Goal: Information Seeking & Learning: Learn about a topic

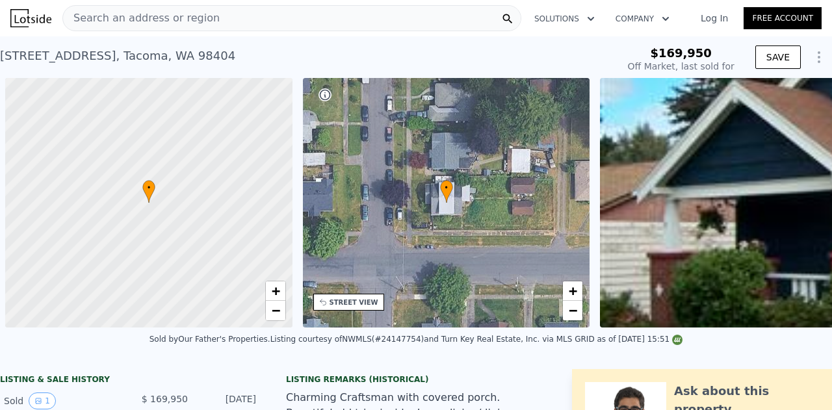
scroll to position [0, 5]
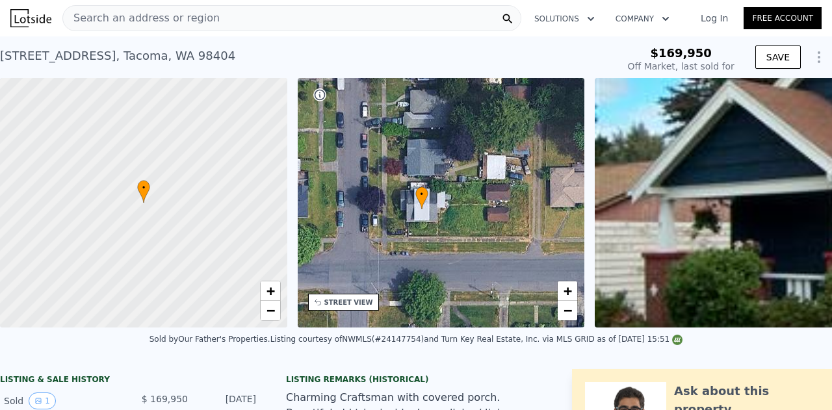
drag, startPoint x: 429, startPoint y: 248, endPoint x: 409, endPoint y: 254, distance: 20.5
click at [409, 254] on div "• + −" at bounding box center [441, 202] width 287 height 249
click at [356, 305] on div "STREET VIEW" at bounding box center [348, 303] width 49 height 10
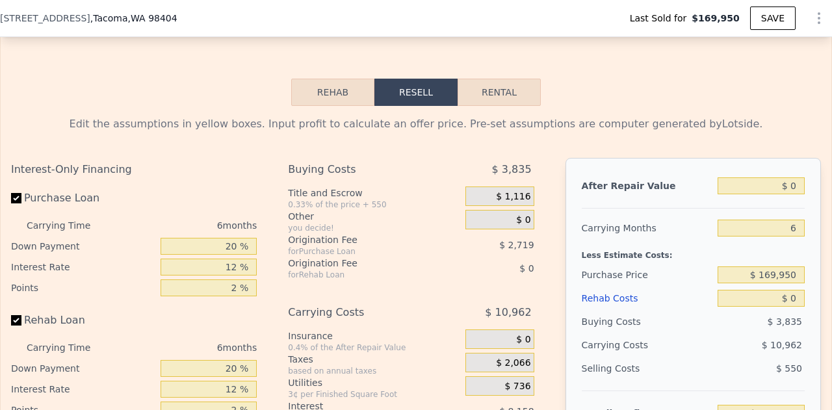
scroll to position [2009, 0]
click at [357, 246] on div "Origination Fee" at bounding box center [360, 239] width 144 height 13
click at [353, 256] on div "for Purchase Loan" at bounding box center [360, 251] width 144 height 10
click at [353, 268] on div "Origination Fee" at bounding box center [360, 262] width 144 height 13
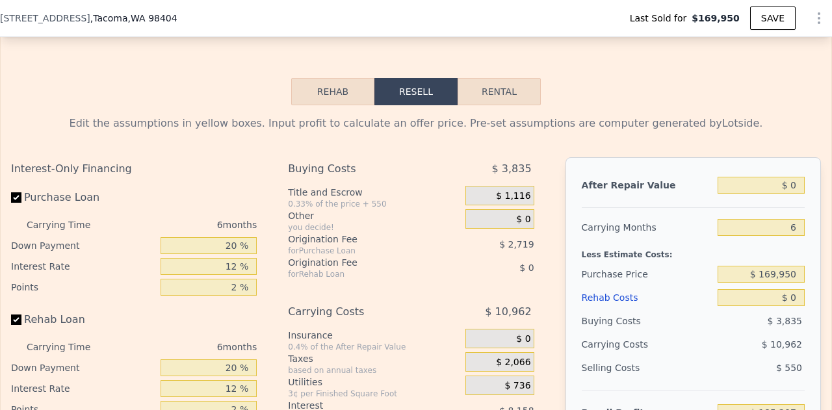
click at [353, 268] on div "Origination Fee" at bounding box center [360, 262] width 144 height 13
click at [351, 269] on div "Origination Fee" at bounding box center [360, 262] width 144 height 13
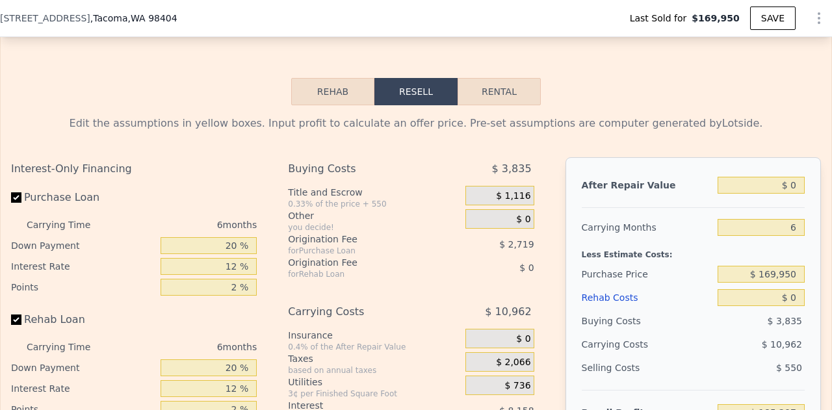
click at [351, 269] on div "Origination Fee" at bounding box center [360, 262] width 144 height 13
click at [317, 324] on div "Carrying Costs" at bounding box center [360, 311] width 144 height 23
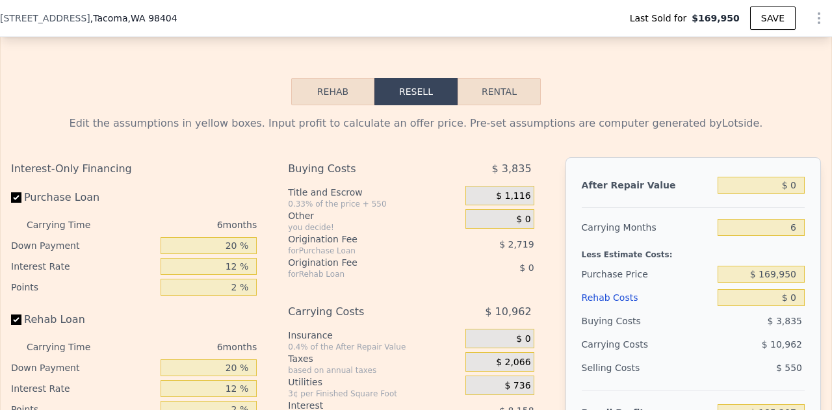
click at [314, 324] on div "Carrying Costs" at bounding box center [360, 311] width 144 height 23
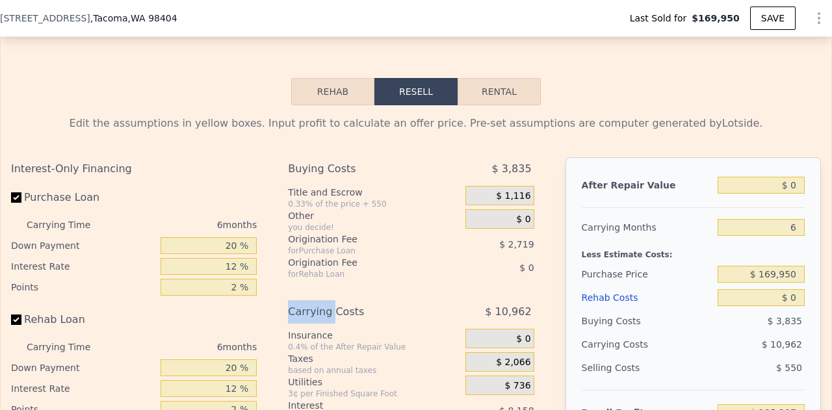
click at [314, 324] on div "Carrying Costs" at bounding box center [360, 311] width 144 height 23
click at [370, 313] on div "Carrying Costs" at bounding box center [360, 311] width 144 height 23
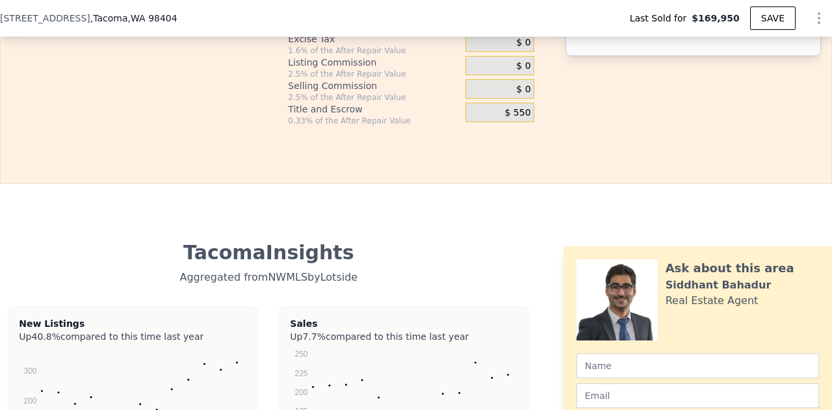
scroll to position [2659, 0]
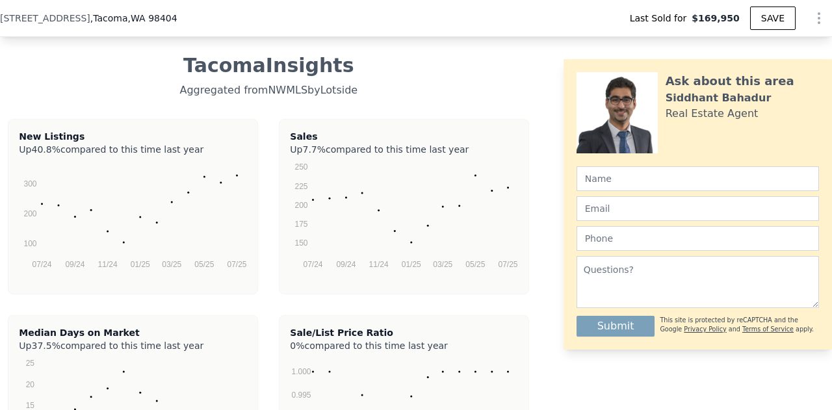
type input "$ 500,000"
type input "$ 279,038"
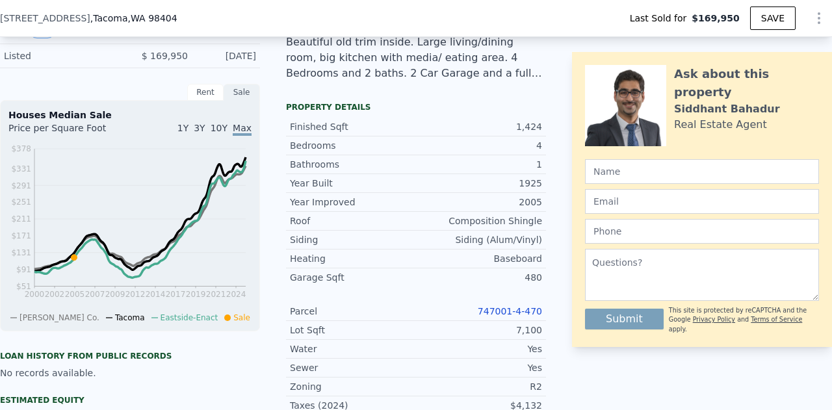
drag, startPoint x: 376, startPoint y: 235, endPoint x: 367, endPoint y: 21, distance: 214.6
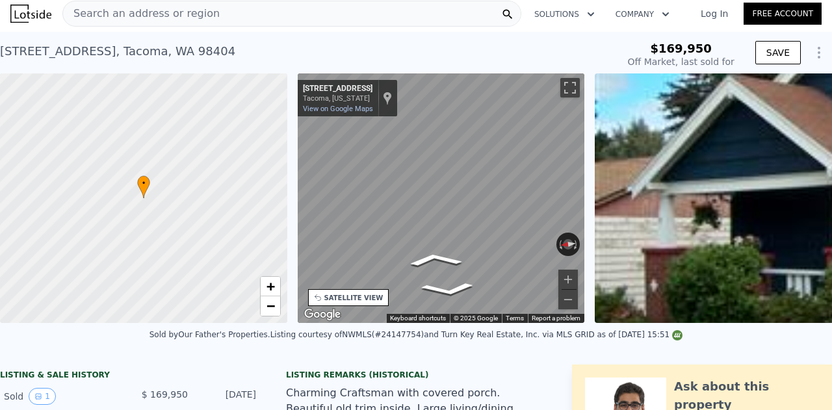
scroll to position [0, 0]
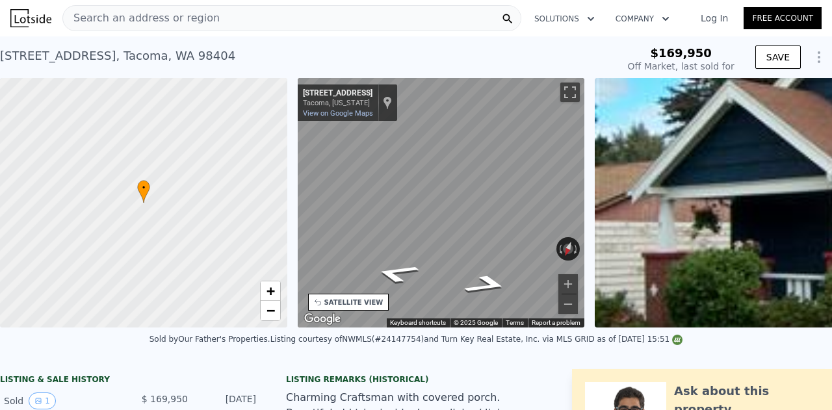
click at [164, 194] on div at bounding box center [143, 203] width 344 height 300
click at [268, 290] on span "+" at bounding box center [270, 291] width 8 height 16
click at [272, 290] on span "+" at bounding box center [270, 291] width 8 height 16
drag, startPoint x: 205, startPoint y: 202, endPoint x: 234, endPoint y: 255, distance: 60.8
click at [245, 255] on div at bounding box center [143, 205] width 344 height 300
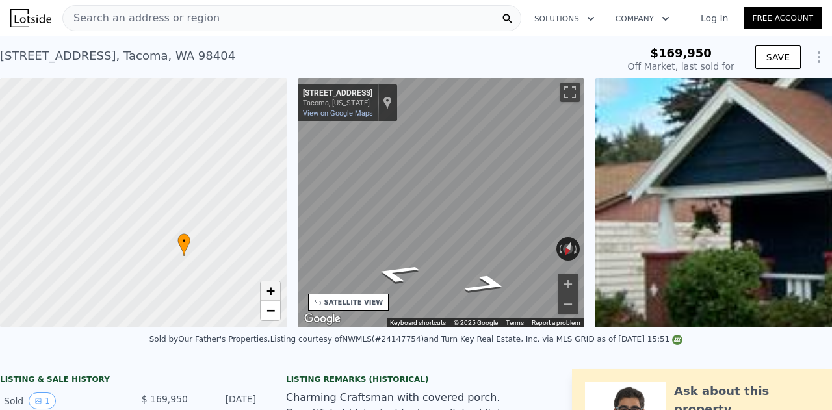
click at [272, 296] on span "+" at bounding box center [270, 291] width 8 height 16
drag, startPoint x: 181, startPoint y: 242, endPoint x: 236, endPoint y: 224, distance: 57.9
click at [236, 224] on div at bounding box center [143, 203] width 344 height 300
drag, startPoint x: 172, startPoint y: 259, endPoint x: 202, endPoint y: 270, distance: 32.5
click at [202, 270] on div at bounding box center [143, 203] width 344 height 300
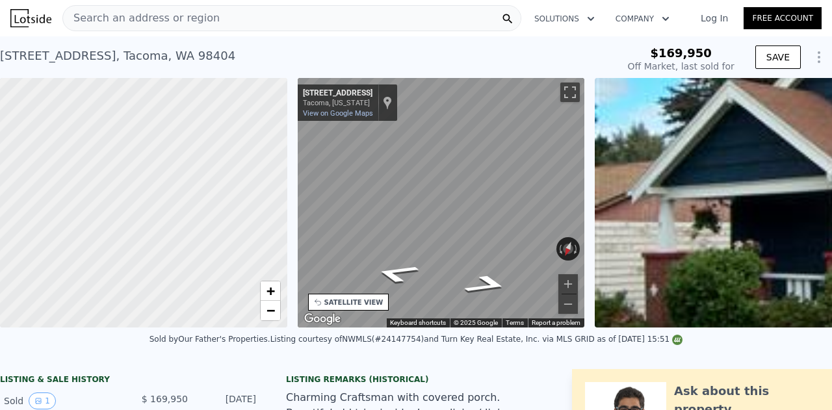
click at [109, 228] on div at bounding box center [143, 203] width 344 height 300
drag, startPoint x: 78, startPoint y: 211, endPoint x: 188, endPoint y: 285, distance: 132.5
click at [188, 285] on div at bounding box center [143, 203] width 344 height 300
click at [114, 198] on div at bounding box center [143, 203] width 344 height 300
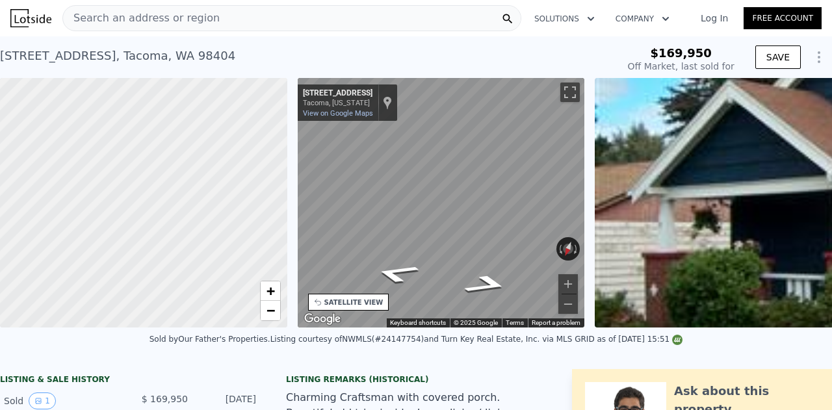
click at [114, 198] on div at bounding box center [143, 203] width 344 height 300
click at [141, 193] on div at bounding box center [143, 203] width 344 height 300
drag, startPoint x: 131, startPoint y: 194, endPoint x: 170, endPoint y: 198, distance: 39.8
click at [170, 198] on div at bounding box center [147, 203] width 344 height 300
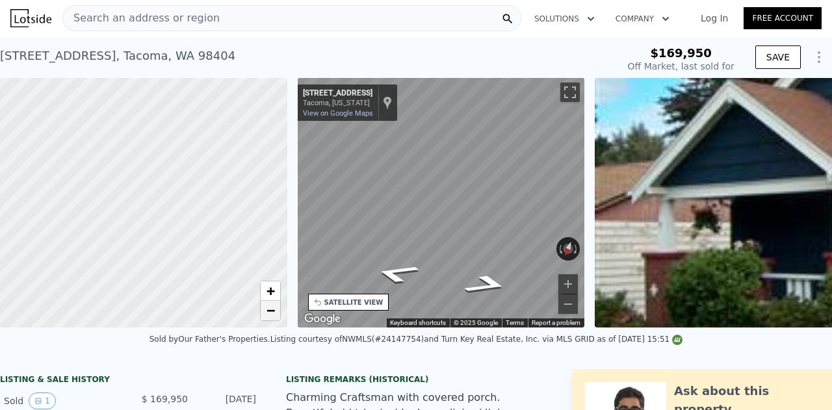
click at [270, 313] on span "−" at bounding box center [270, 310] width 8 height 16
drag, startPoint x: 205, startPoint y: 255, endPoint x: 134, endPoint y: 244, distance: 72.3
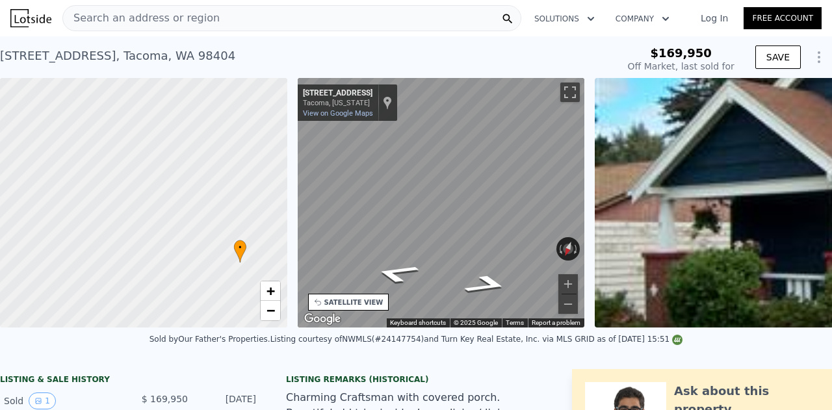
click at [136, 245] on div at bounding box center [134, 202] width 344 height 300
click at [216, 264] on div at bounding box center [143, 203] width 344 height 300
click at [196, 259] on div at bounding box center [143, 203] width 344 height 300
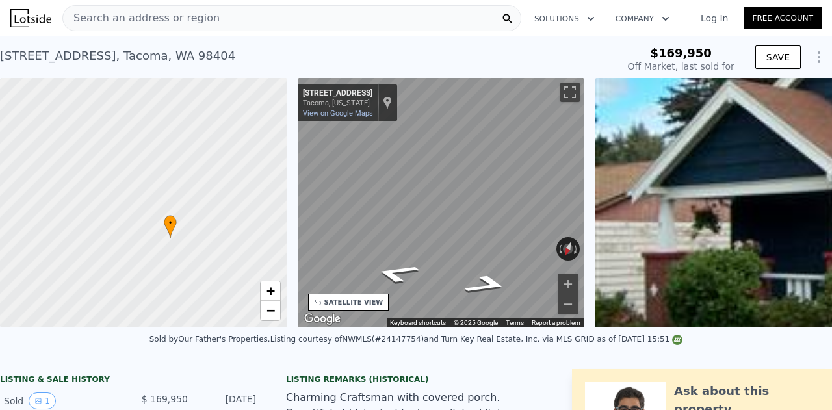
click at [195, 262] on div at bounding box center [143, 203] width 344 height 300
click at [275, 310] on link "−" at bounding box center [270, 310] width 19 height 19
click at [242, 264] on div "• + − • + − STREET VIEW ← Move left → Move right ↑ Move up ↓ Move down + Zoom i…" at bounding box center [416, 202] width 832 height 249
click at [585, 224] on div "← Move left → Move right ↑ Move up ↓ Move down + Zoom in - Zoom out [STREET_ADD…" at bounding box center [441, 202] width 298 height 249
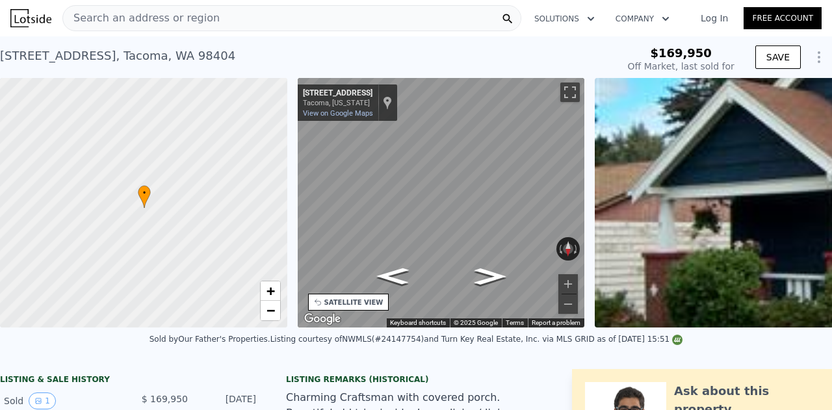
click at [593, 245] on div "• + − • + − STREET VIEW ← Move left → Move right ↑ Move up ↓ Move down + Zoom i…" at bounding box center [416, 202] width 832 height 249
click at [277, 237] on div "• + − • + − STREET VIEW ← Move left → Move right ↑ Move up ↓ Move down + Zoom i…" at bounding box center [416, 202] width 832 height 249
click at [233, 220] on div "• + − • + − STREET VIEW ← Move left → Move right ↑ Move up ↓ Move down + Zoom i…" at bounding box center [416, 202] width 832 height 249
click at [282, 170] on div "• + − • + − STREET VIEW ← Move left → Move right ↑ Move up ↓ Move down + Zoom i…" at bounding box center [416, 202] width 832 height 249
click at [713, 214] on div "• + − • + − STREET VIEW ← Move left → Move right ↑ Move up ↓ Move down + Zoom i…" at bounding box center [416, 202] width 832 height 249
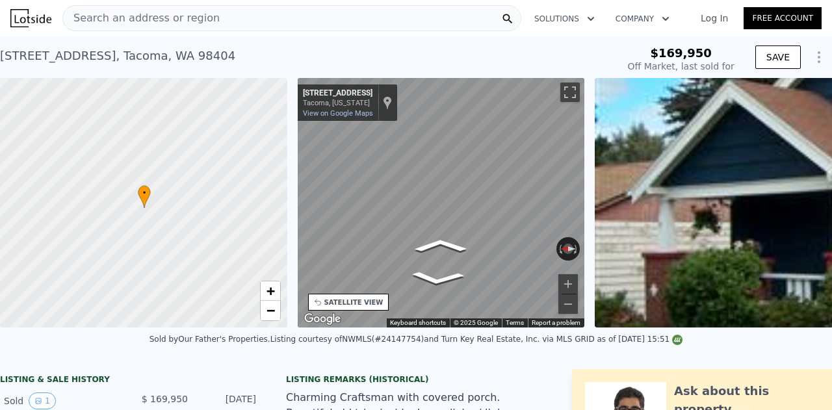
click at [603, 203] on div "• + − • + − STREET VIEW ← Move left → Move right ↑ Move up ↓ Move down + Zoom i…" at bounding box center [416, 202] width 832 height 249
click at [344, 115] on link "View on Google Maps" at bounding box center [338, 113] width 70 height 8
